Goal: Find specific page/section: Find specific page/section

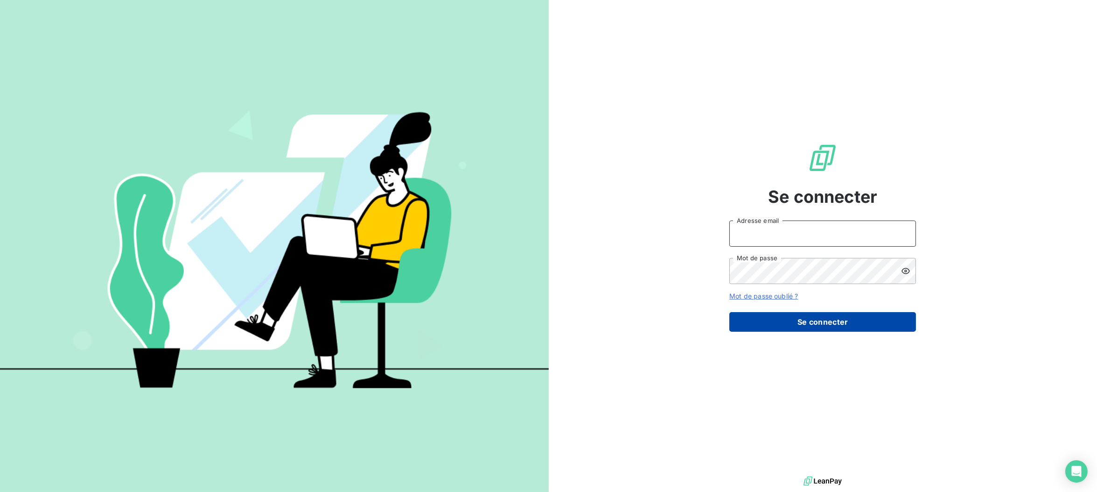
type input "[EMAIL_ADDRESS][DOMAIN_NAME]"
drag, startPoint x: 844, startPoint y: 324, endPoint x: 785, endPoint y: 139, distance: 194.3
click at [844, 324] on button "Se connecter" at bounding box center [823, 322] width 187 height 20
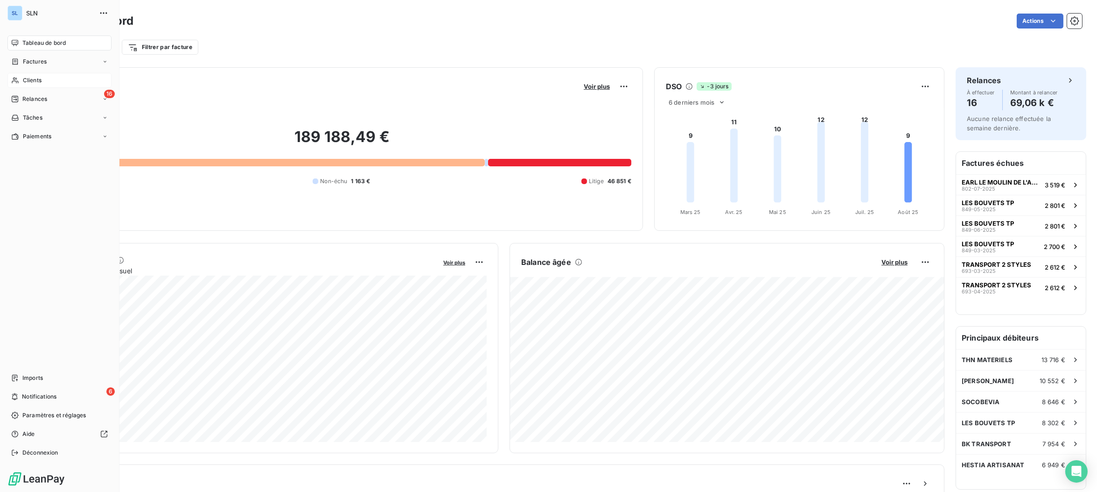
click at [23, 81] on span "Clients" at bounding box center [32, 80] width 19 height 8
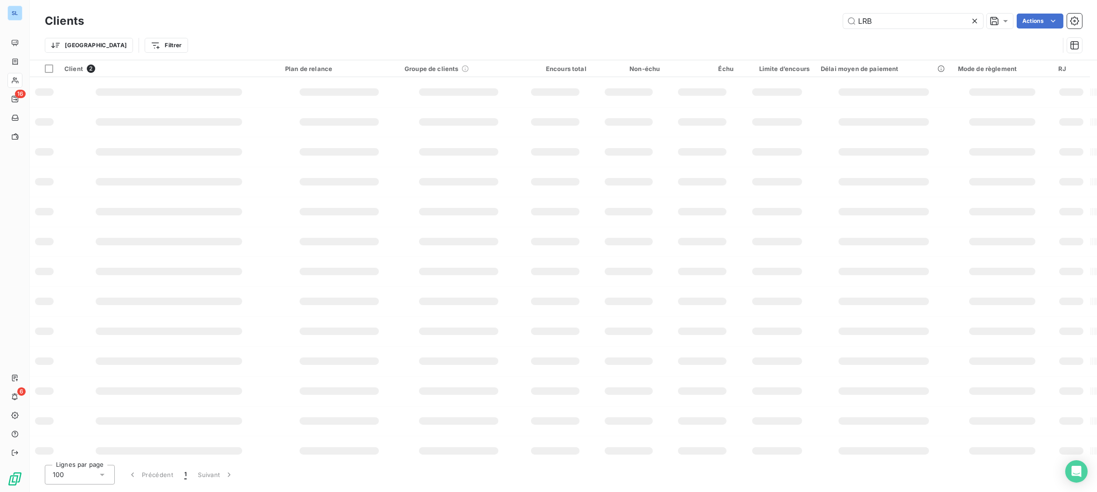
type input "LRB"
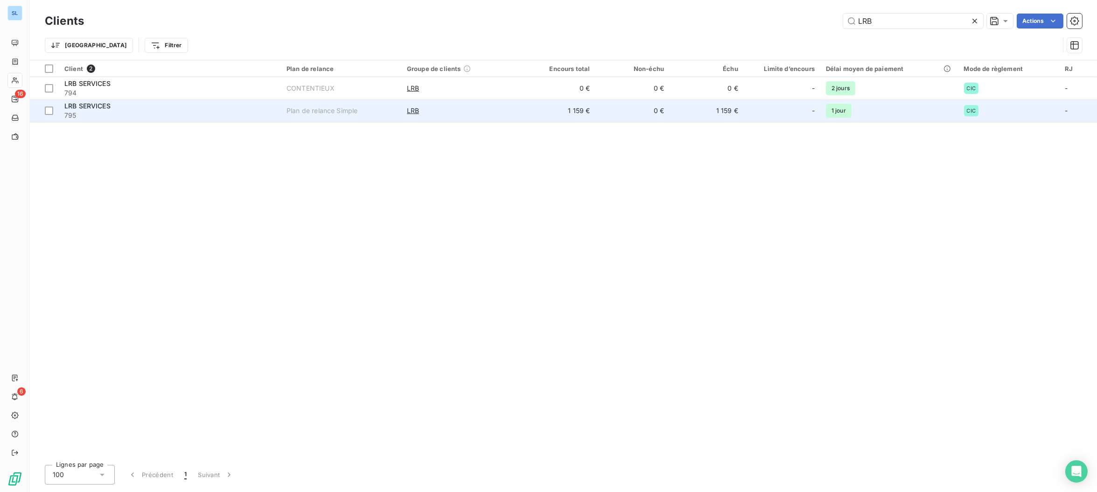
click at [144, 111] on span "795" at bounding box center [169, 115] width 211 height 9
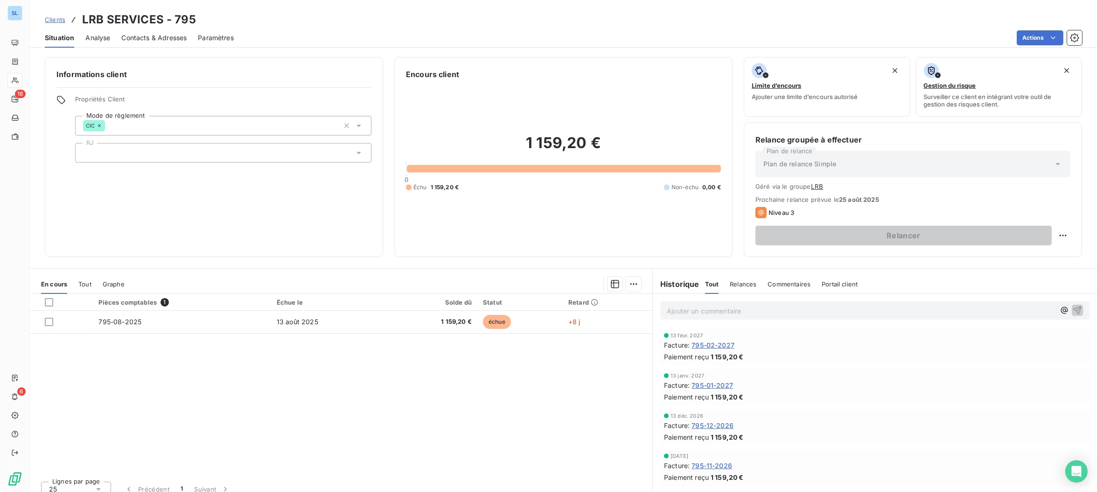
click at [734, 283] on span "Relances" at bounding box center [743, 283] width 27 height 7
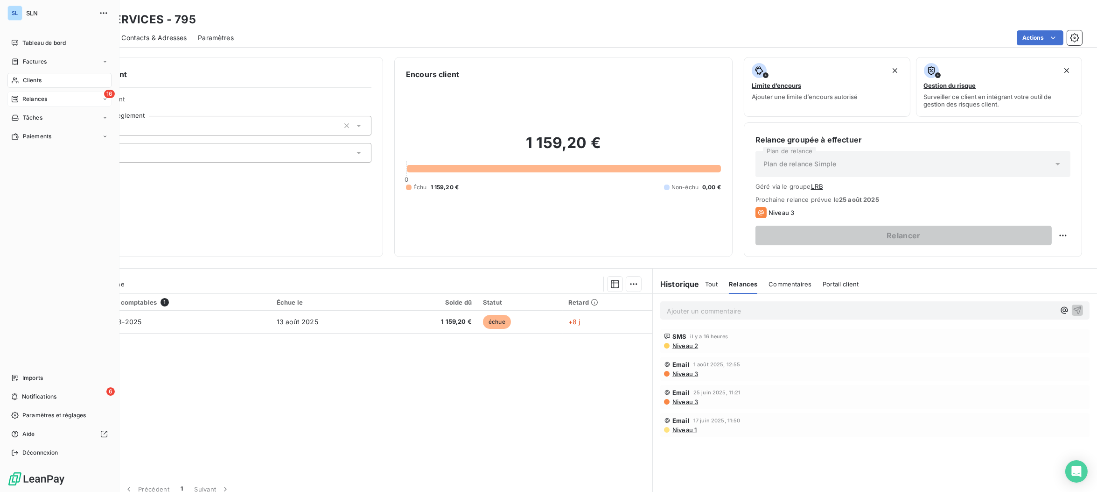
click at [26, 101] on span "Relances" at bounding box center [34, 99] width 25 height 8
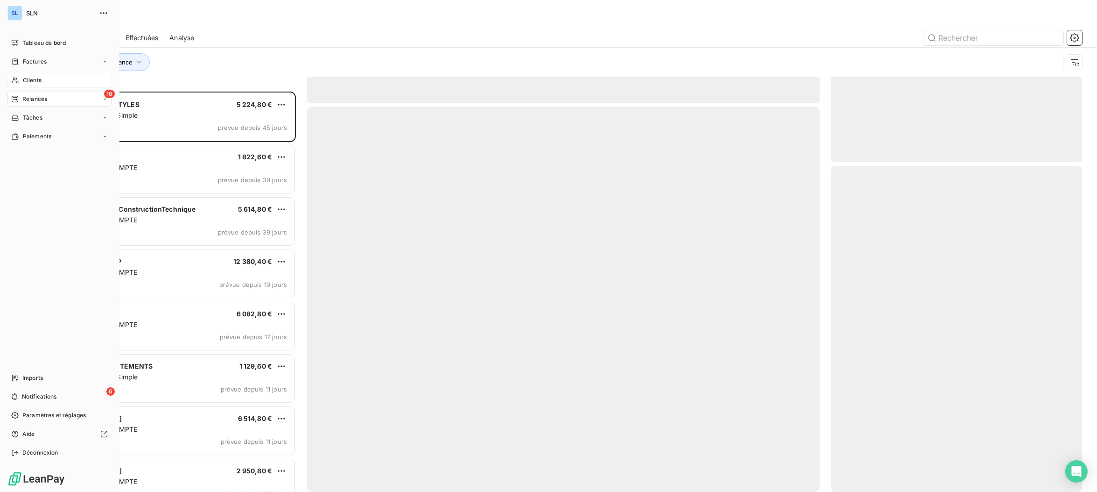
scroll to position [400, 251]
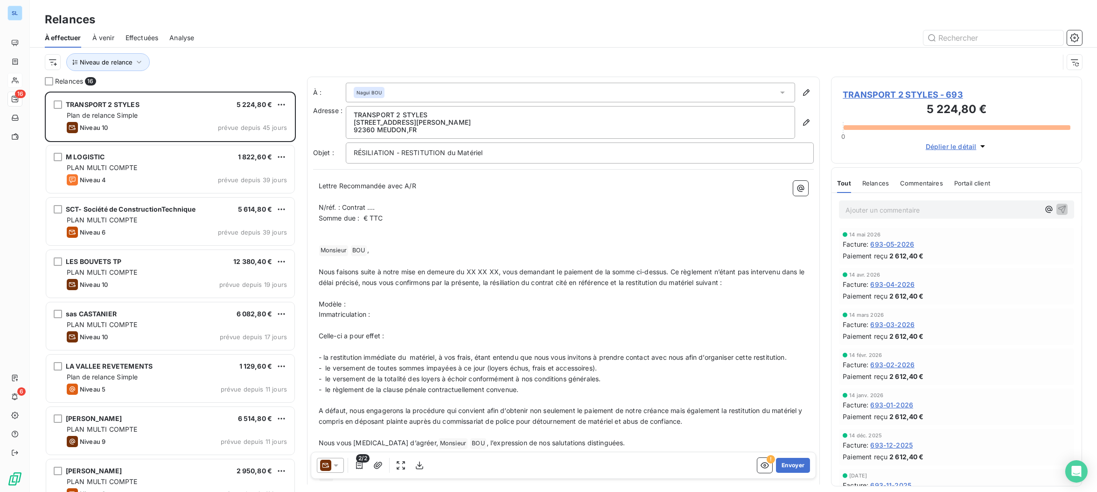
click at [145, 38] on span "Effectuées" at bounding box center [142, 37] width 33 height 9
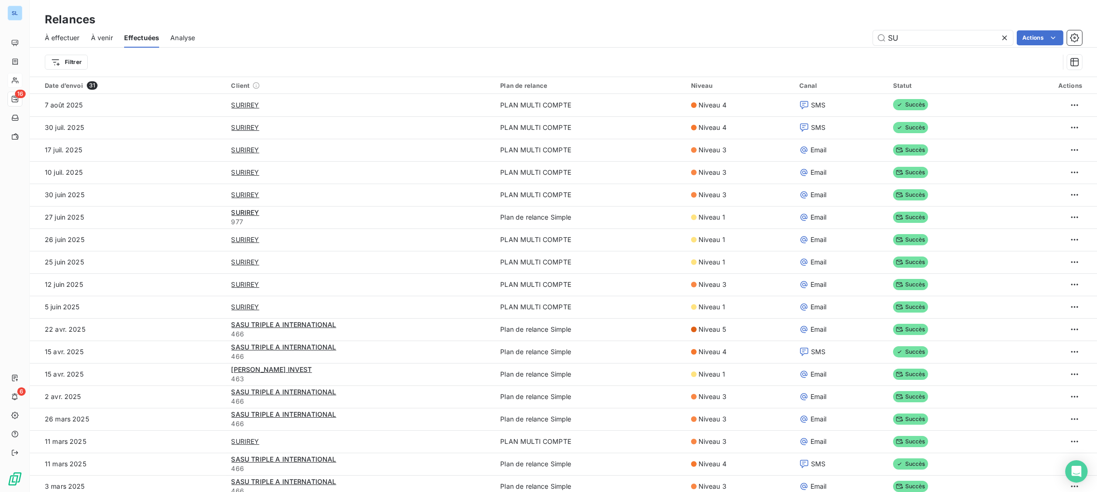
drag, startPoint x: 907, startPoint y: 38, endPoint x: 858, endPoint y: 37, distance: 48.6
click at [858, 37] on div "SU Actions" at bounding box center [644, 37] width 876 height 15
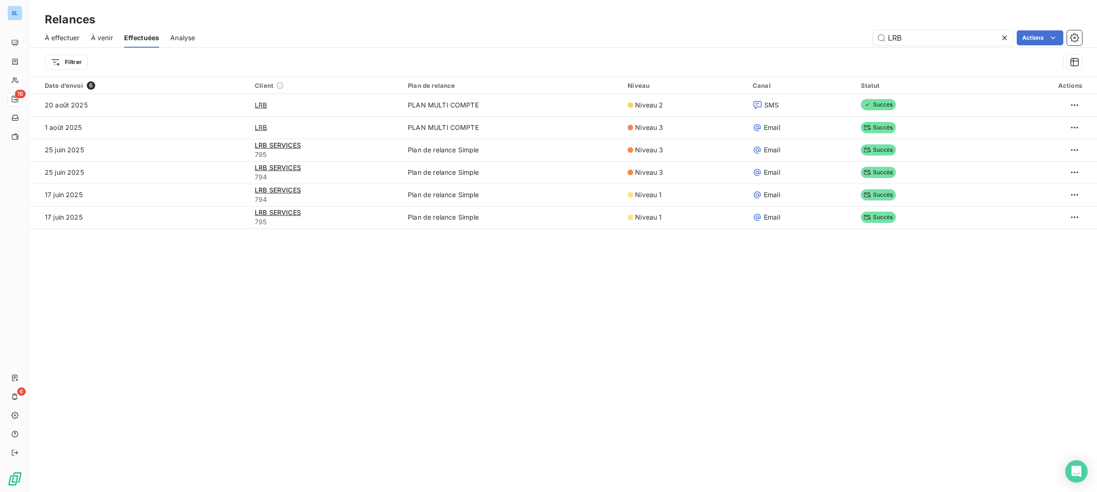
type input "LRB"
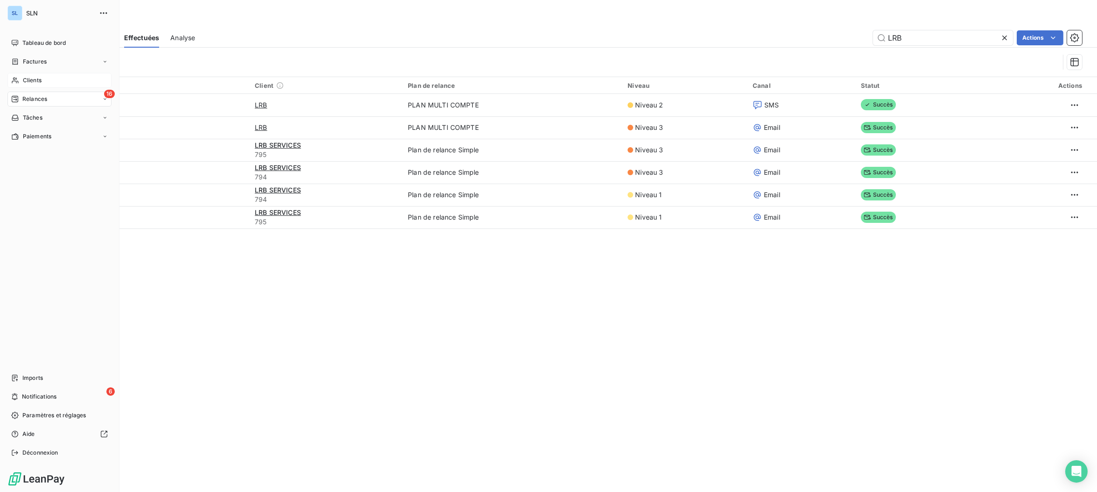
click at [26, 79] on span "Clients" at bounding box center [32, 80] width 19 height 8
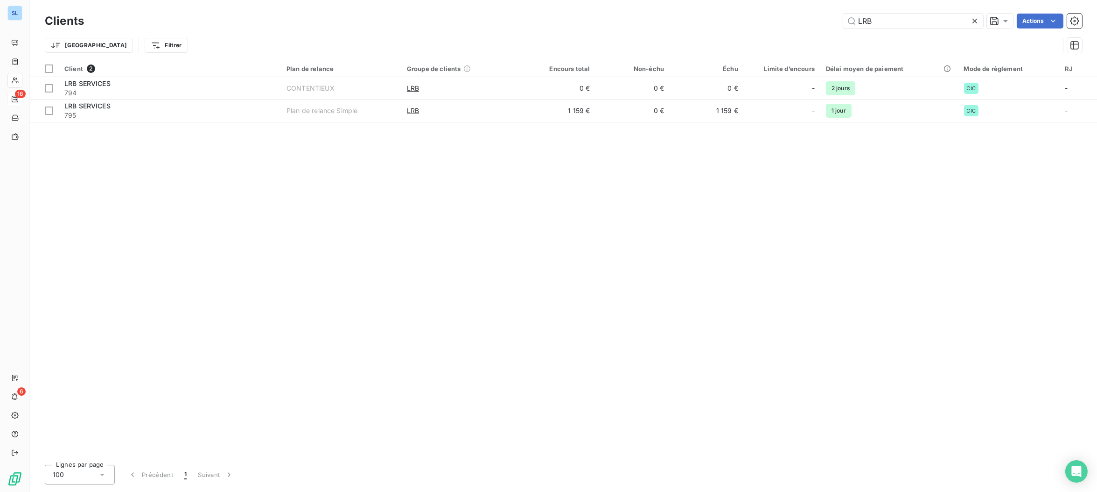
click at [286, 308] on div "Client 2 Plan de relance Groupe de clients Encours total Non-échu Échu Limite d…" at bounding box center [564, 258] width 1068 height 397
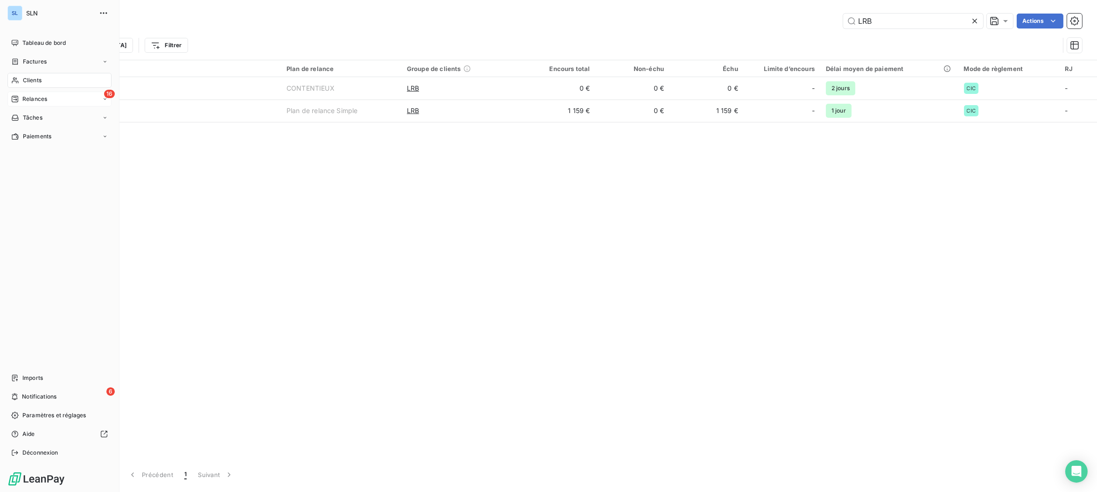
click at [25, 81] on span "Clients" at bounding box center [32, 80] width 19 height 8
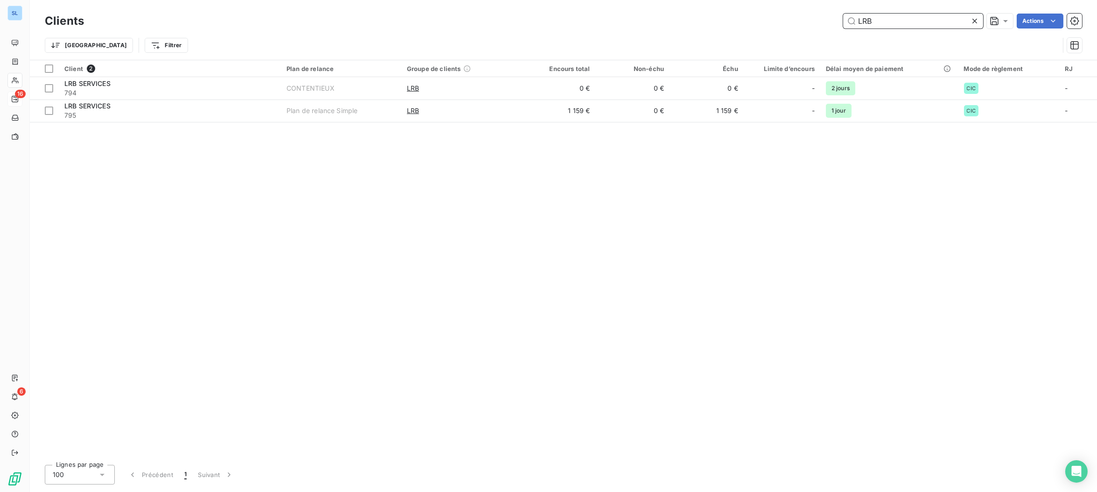
click at [893, 25] on input "LRB" at bounding box center [914, 21] width 140 height 15
drag, startPoint x: 837, startPoint y: 15, endPoint x: 785, endPoint y: 10, distance: 53.0
click at [783, 10] on div "Clients LRB Actions Trier Filtrer" at bounding box center [564, 30] width 1068 height 60
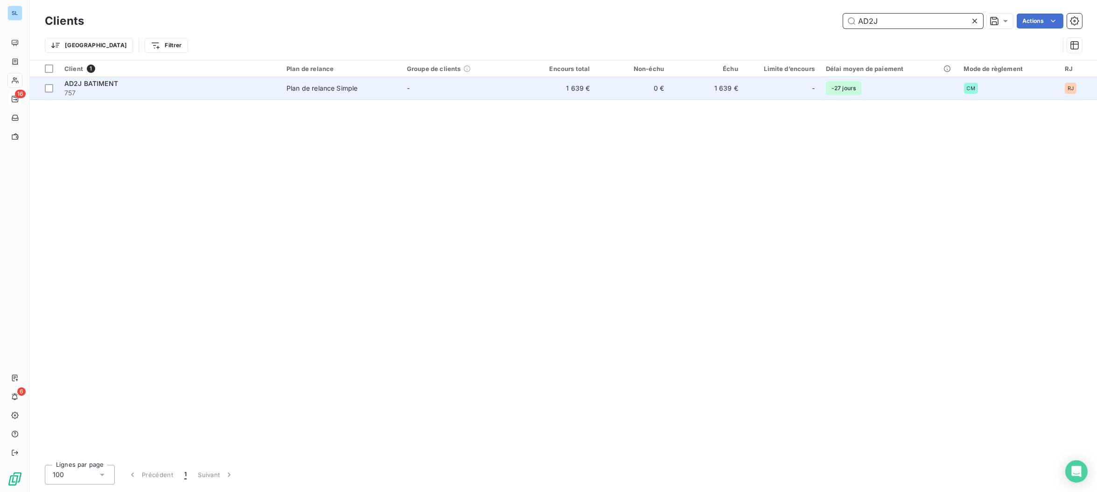
type input "AD2J"
click at [86, 91] on span "757" at bounding box center [169, 92] width 211 height 9
